Goal: Information Seeking & Learning: Check status

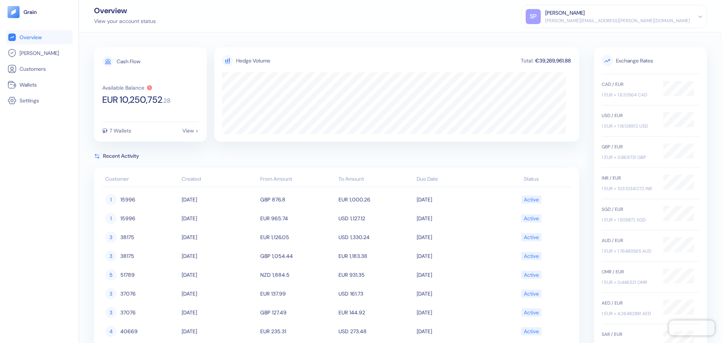
click at [36, 93] on ul "Overview [PERSON_NAME] Customers Wallets Settings" at bounding box center [39, 69] width 67 height 78
click at [47, 88] on link "Wallets" at bounding box center [40, 84] width 64 height 9
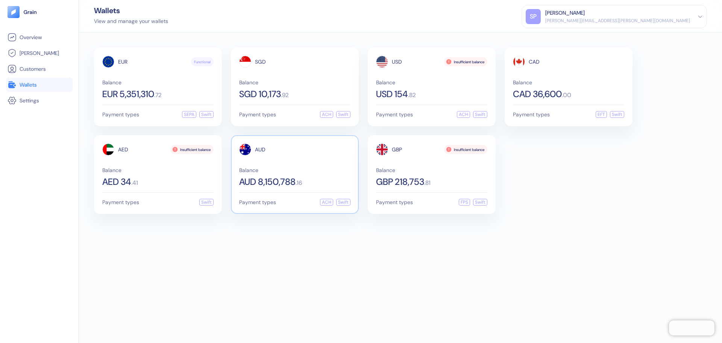
click at [247, 166] on div "AUD Balance AUD 8,150,788 . 16" at bounding box center [294, 164] width 111 height 43
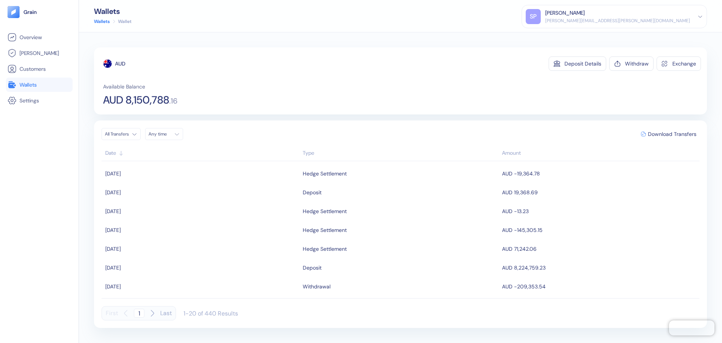
click at [149, 101] on span "AUD 8,150,788" at bounding box center [136, 100] width 66 height 11
click at [33, 80] on link "Wallets" at bounding box center [40, 84] width 64 height 9
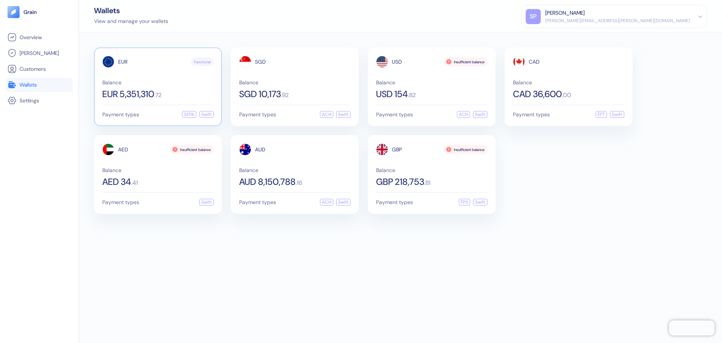
click at [148, 66] on div "EUR Functional" at bounding box center [157, 62] width 111 height 12
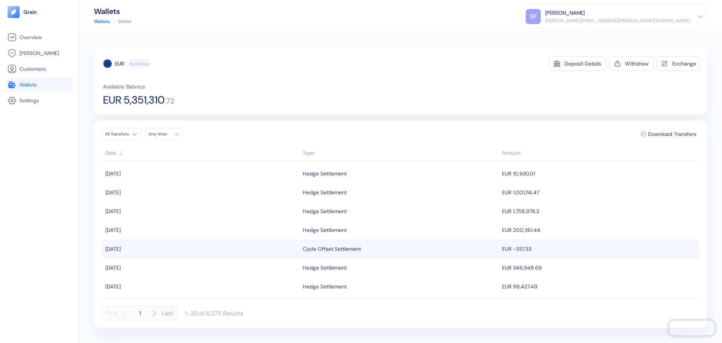
click at [338, 242] on td "Cycle Offset Settlement" at bounding box center [400, 248] width 199 height 19
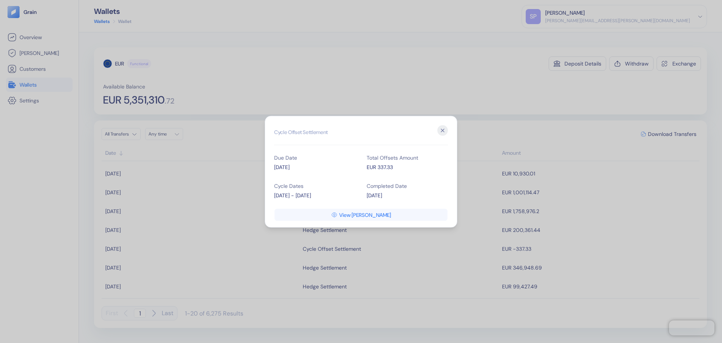
click at [310, 198] on div "October 1 - October 7" at bounding box center [314, 195] width 81 height 8
click at [387, 173] on div "Total Offsets Amount EUR 337.33" at bounding box center [407, 163] width 81 height 28
click at [441, 134] on icon "button" at bounding box center [443, 130] width 11 height 11
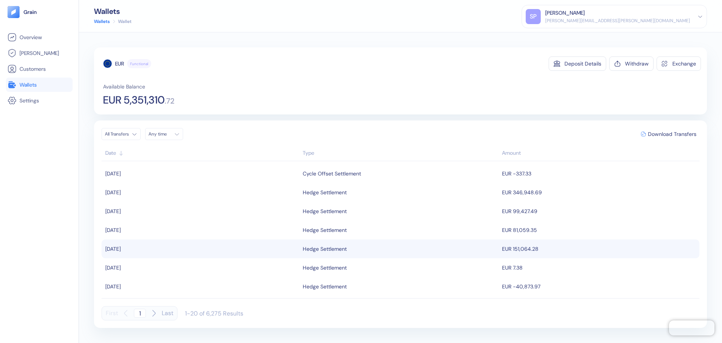
scroll to position [38, 0]
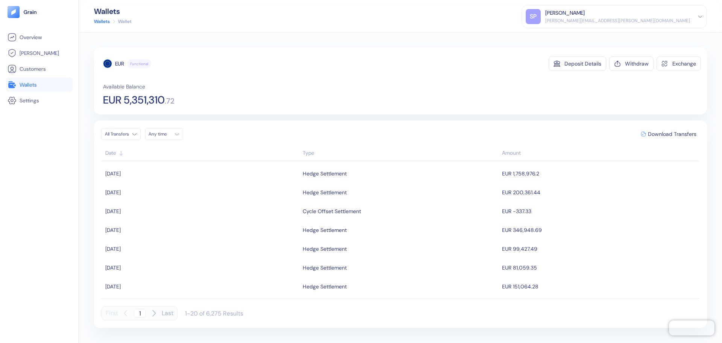
click at [266, 74] on div "EUR Functional Deposit Details Withdraw Exchange Available Balance EUR 5,351,31…" at bounding box center [402, 80] width 598 height 49
